Goal: Task Accomplishment & Management: Manage account settings

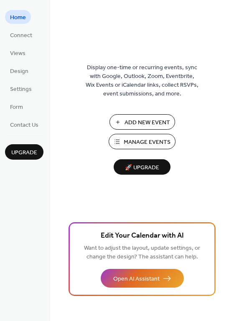
click at [129, 145] on span "Manage Events" at bounding box center [147, 142] width 47 height 9
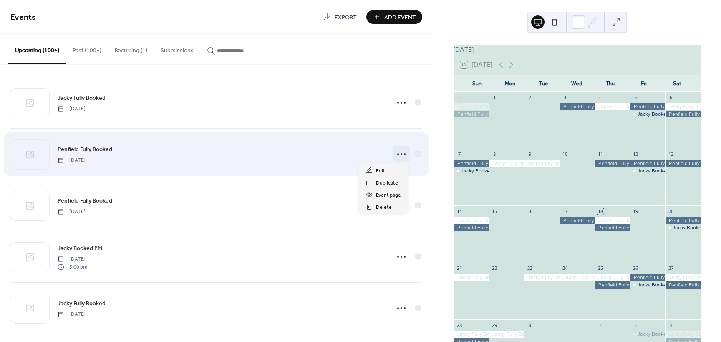
click at [397, 155] on icon at bounding box center [401, 153] width 13 height 13
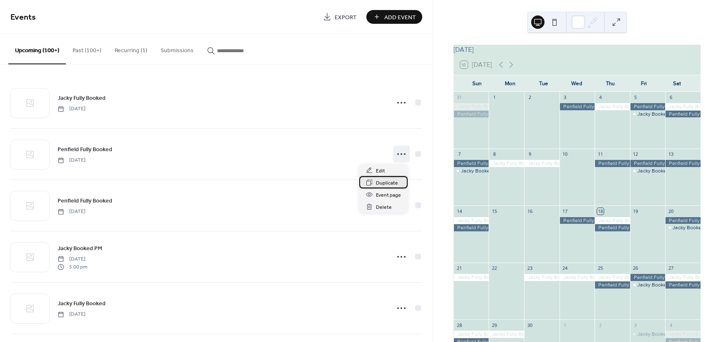
click at [377, 182] on span "Duplicate" at bounding box center [387, 183] width 22 height 9
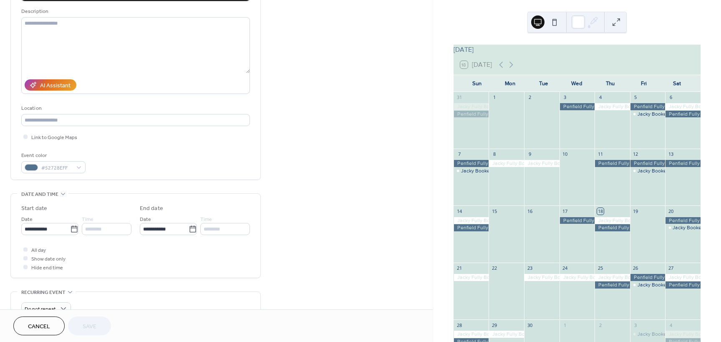
scroll to position [84, 0]
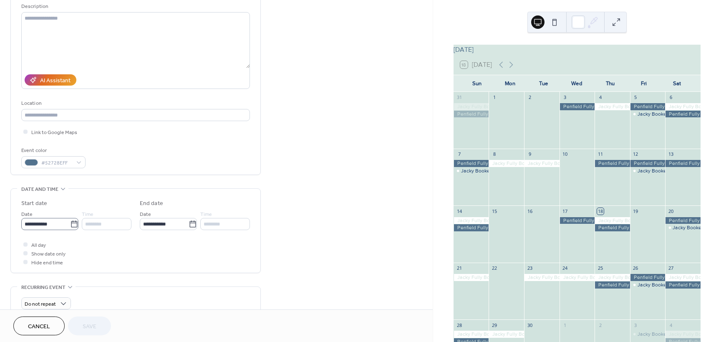
click at [73, 226] on icon at bounding box center [74, 224] width 8 height 8
click at [70, 226] on input "**********" at bounding box center [45, 224] width 49 height 12
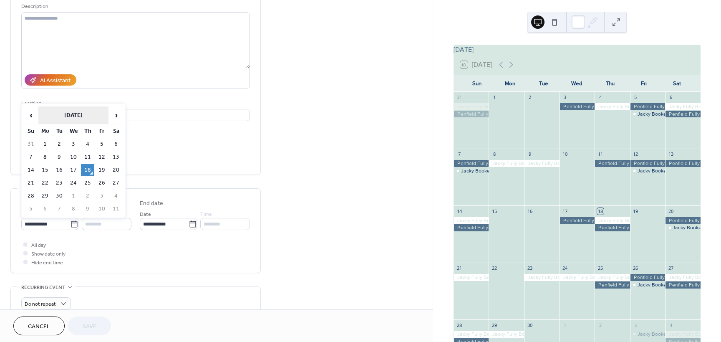
click at [87, 116] on th "[DATE]" at bounding box center [73, 115] width 70 height 18
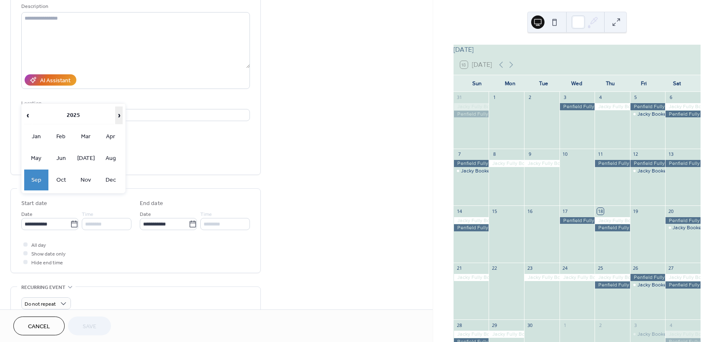
click at [116, 117] on span "›" at bounding box center [119, 115] width 7 height 17
click at [41, 180] on td "Sep" at bounding box center [36, 180] width 24 height 21
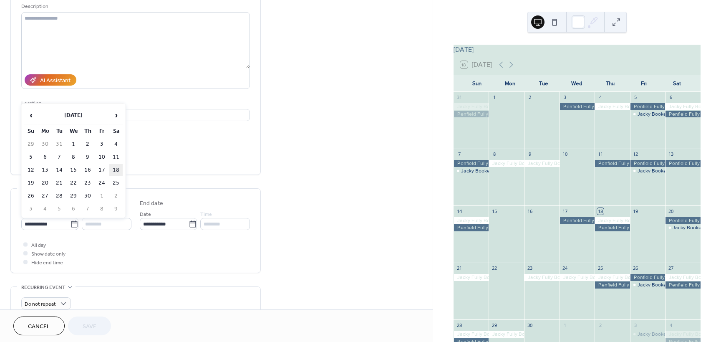
click at [115, 169] on td "18" at bounding box center [115, 170] width 13 height 12
type input "**********"
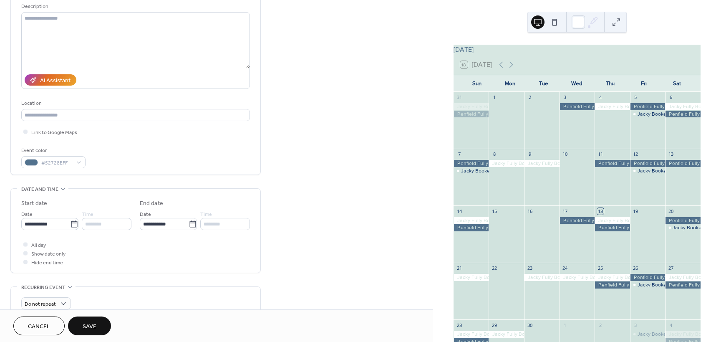
click at [94, 330] on span "Save" at bounding box center [90, 326] width 14 height 9
